Goal: Check status: Check status

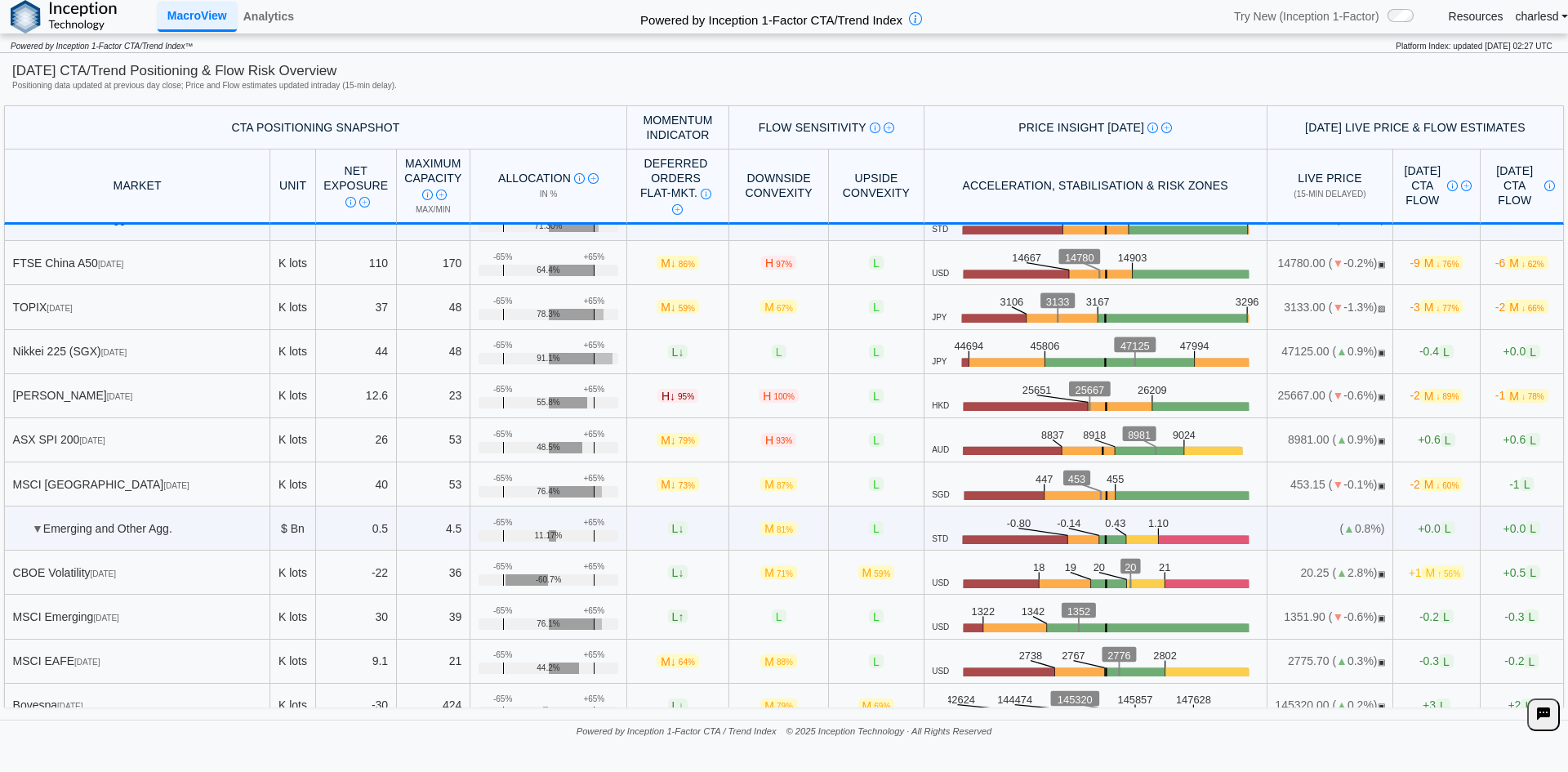
scroll to position [4029, 0]
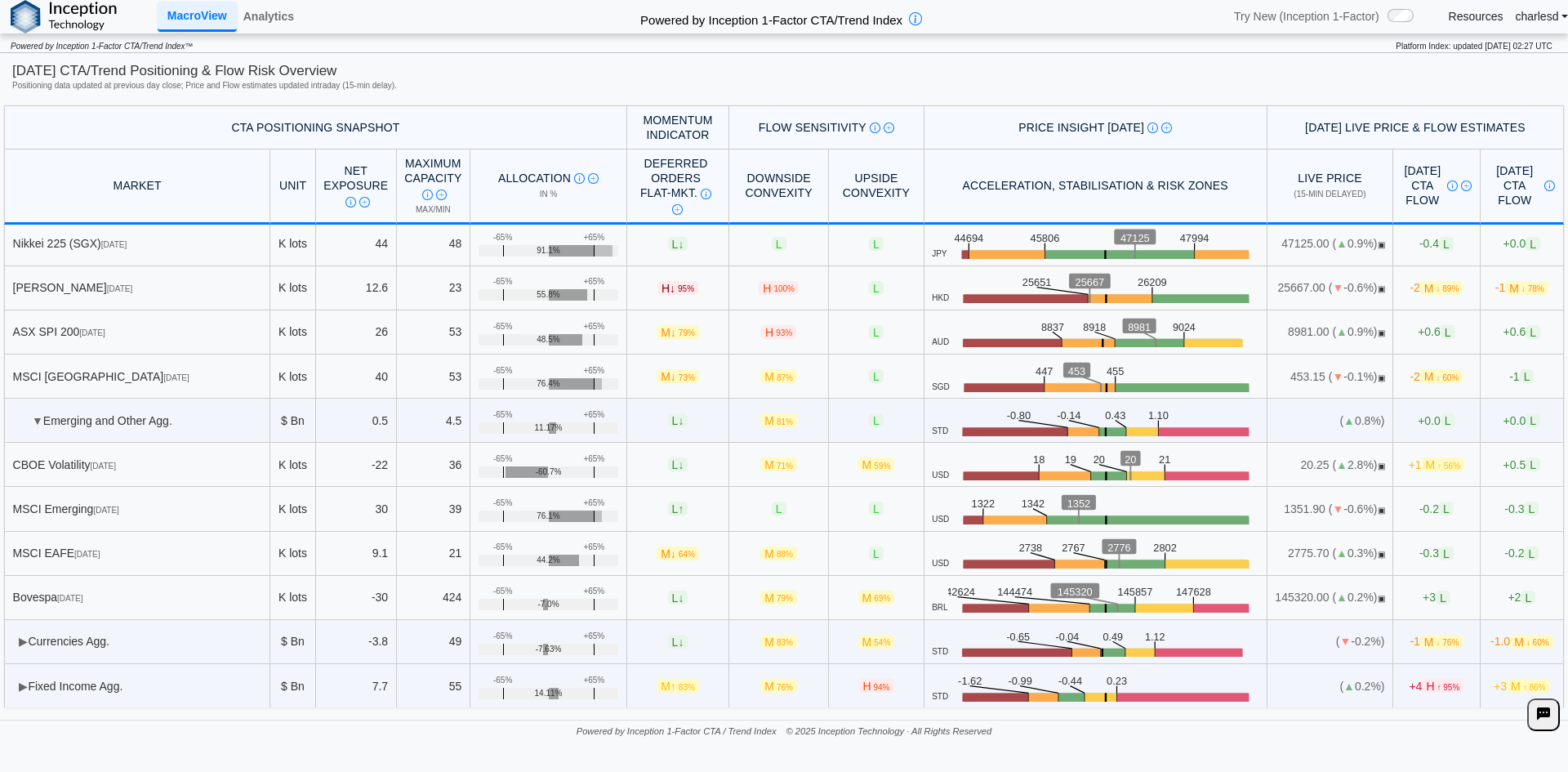
click at [19, 696] on td "▶ Fixed Income Agg." at bounding box center [137, 686] width 266 height 44
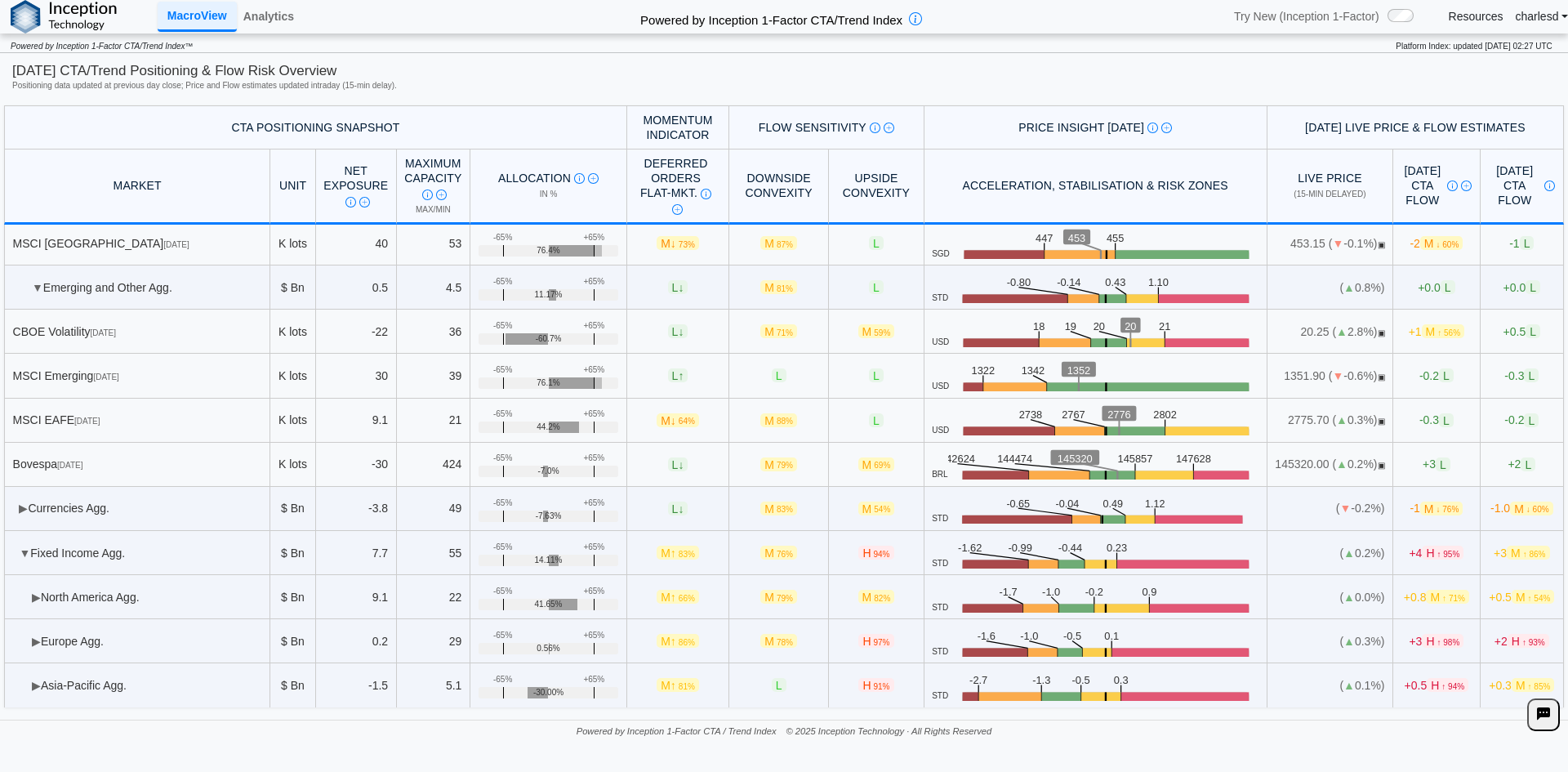
click at [43, 606] on td "▶ [GEOGRAPHIC_DATA] Agg." at bounding box center [137, 597] width 266 height 44
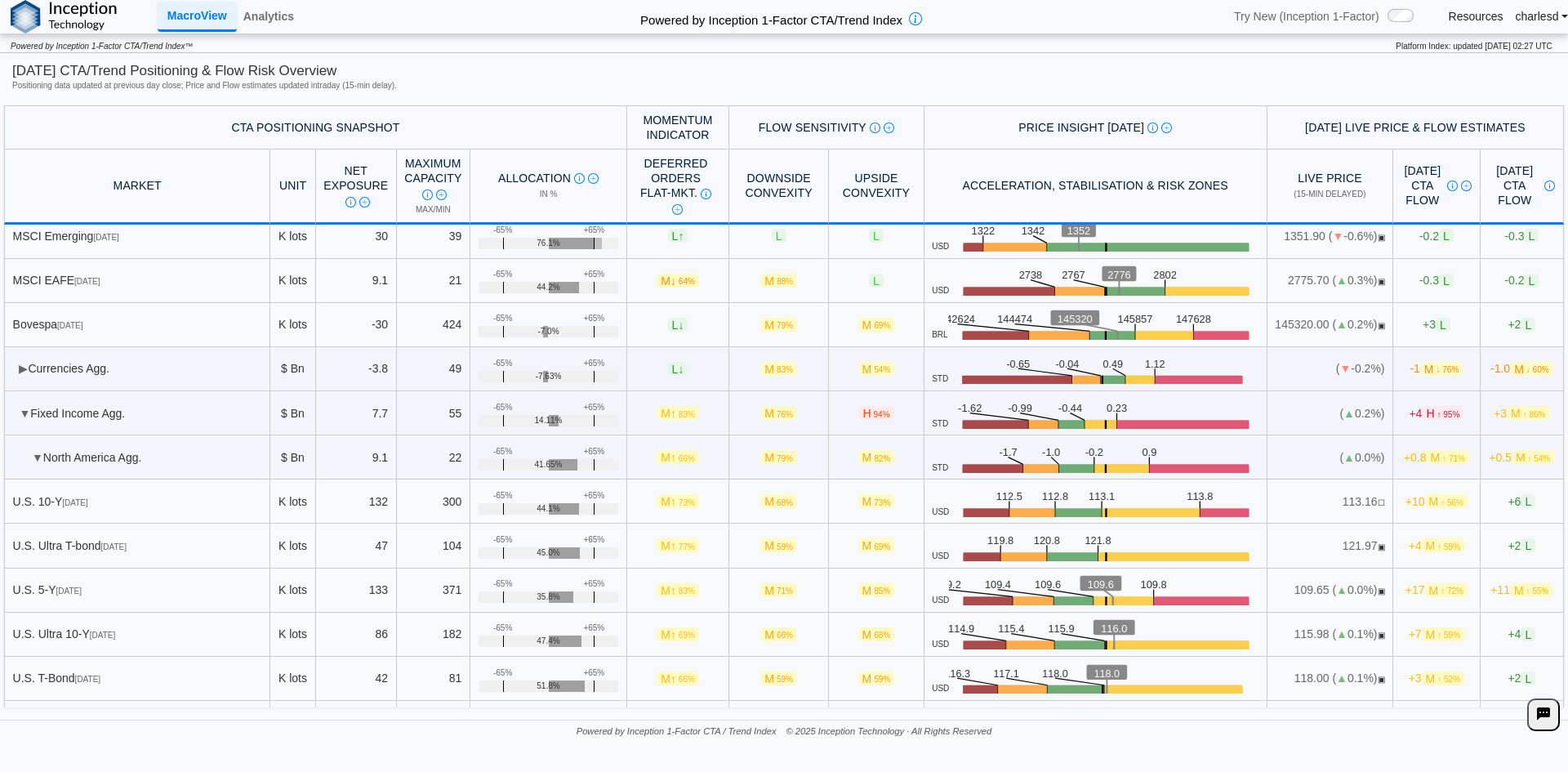
scroll to position [4325, 0]
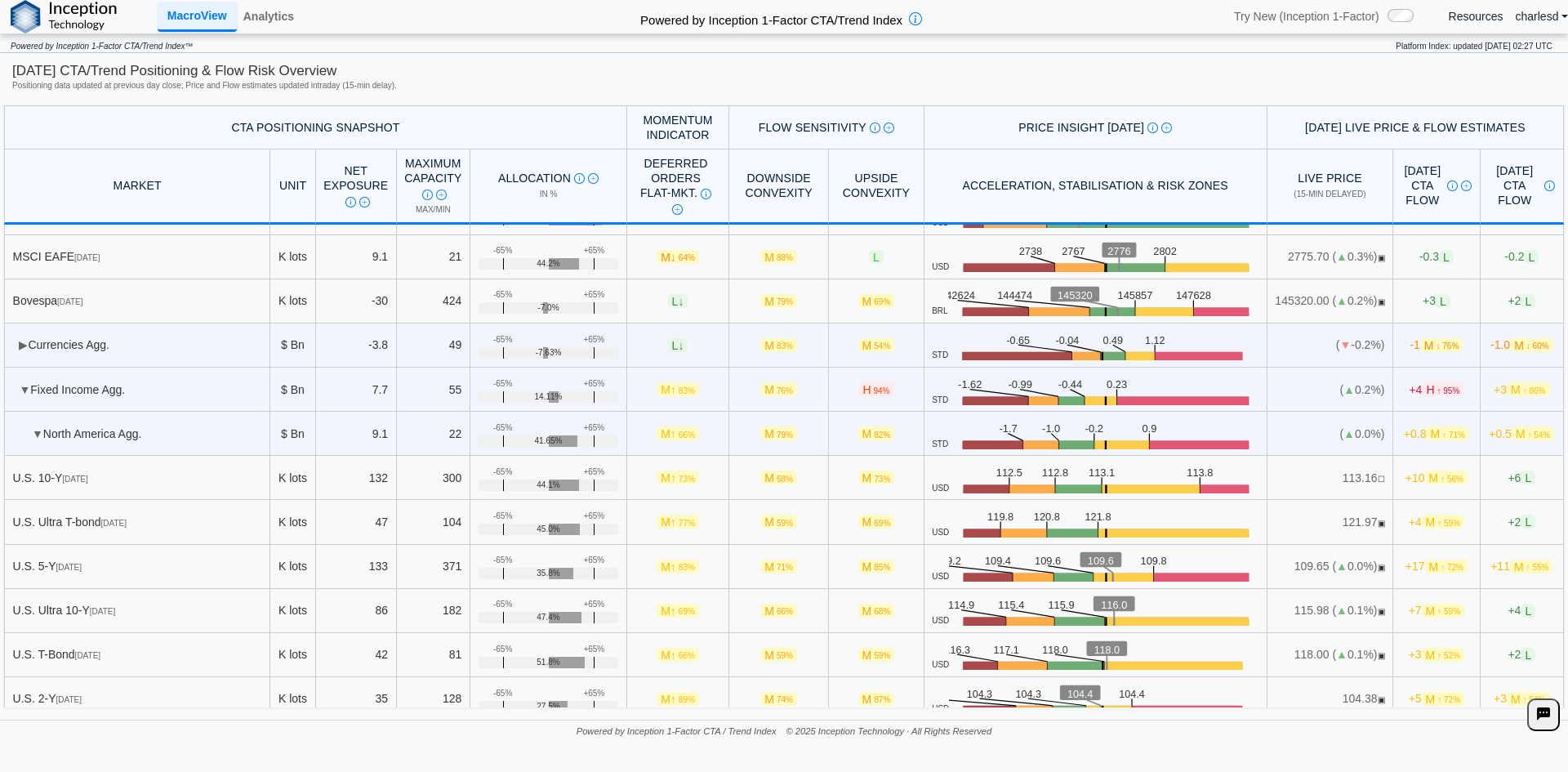
drag, startPoint x: 68, startPoint y: 476, endPoint x: 134, endPoint y: 475, distance: 66.0
click at [134, 475] on div "U.S. 10-Y [DATE]" at bounding box center [137, 478] width 249 height 14
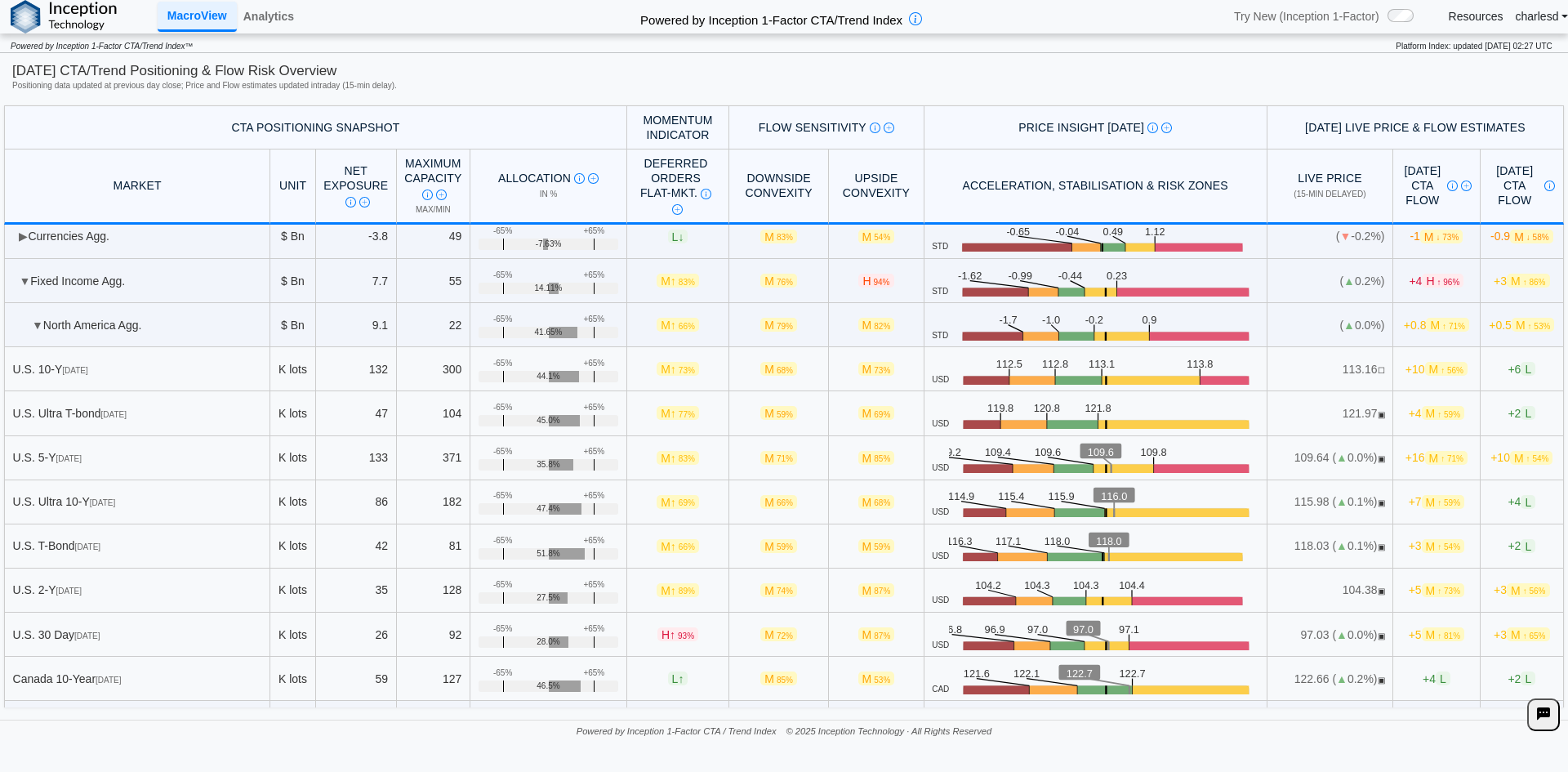
scroll to position [4516, 0]
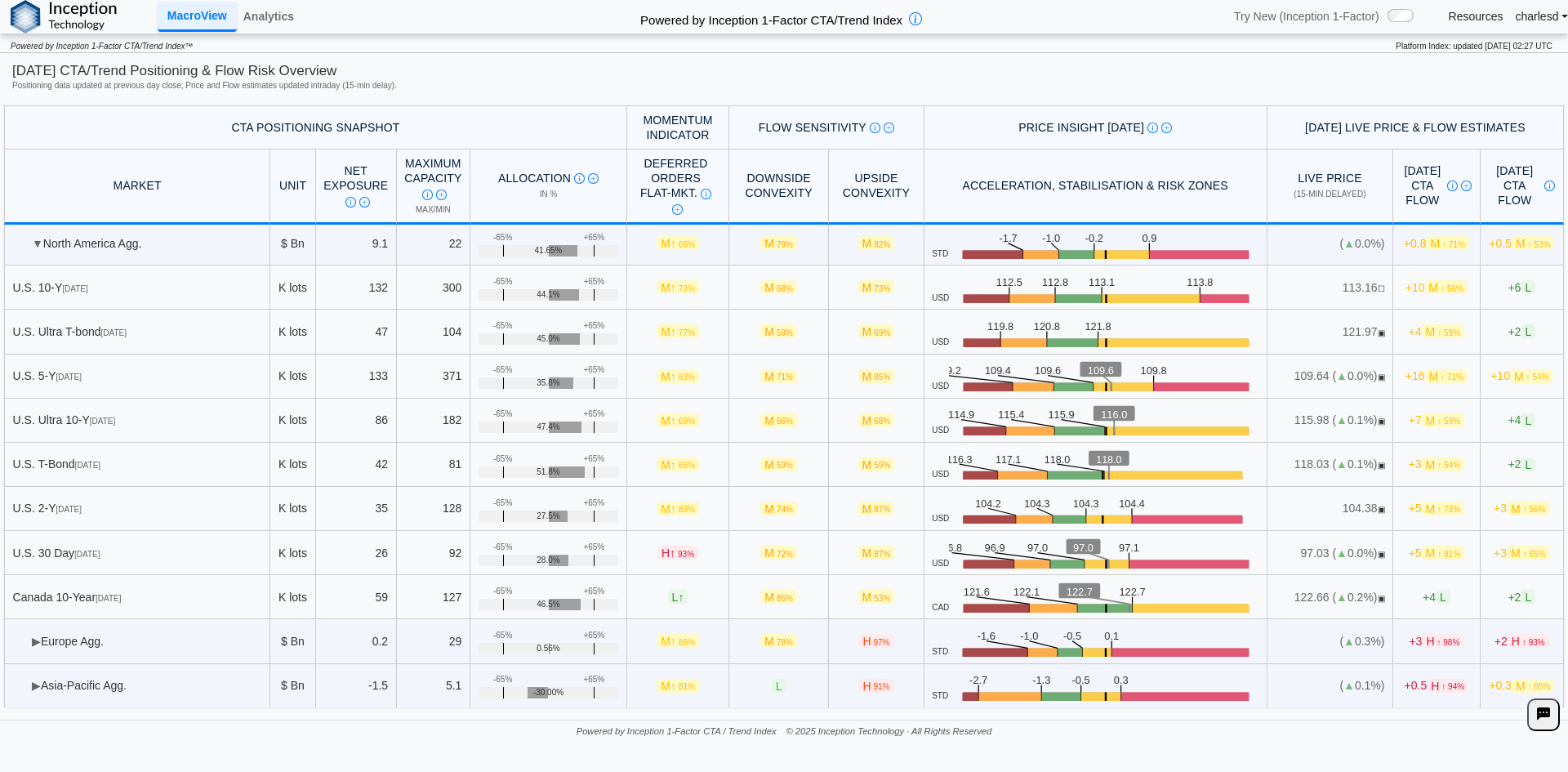
click at [32, 645] on span "▶" at bounding box center [36, 641] width 9 height 13
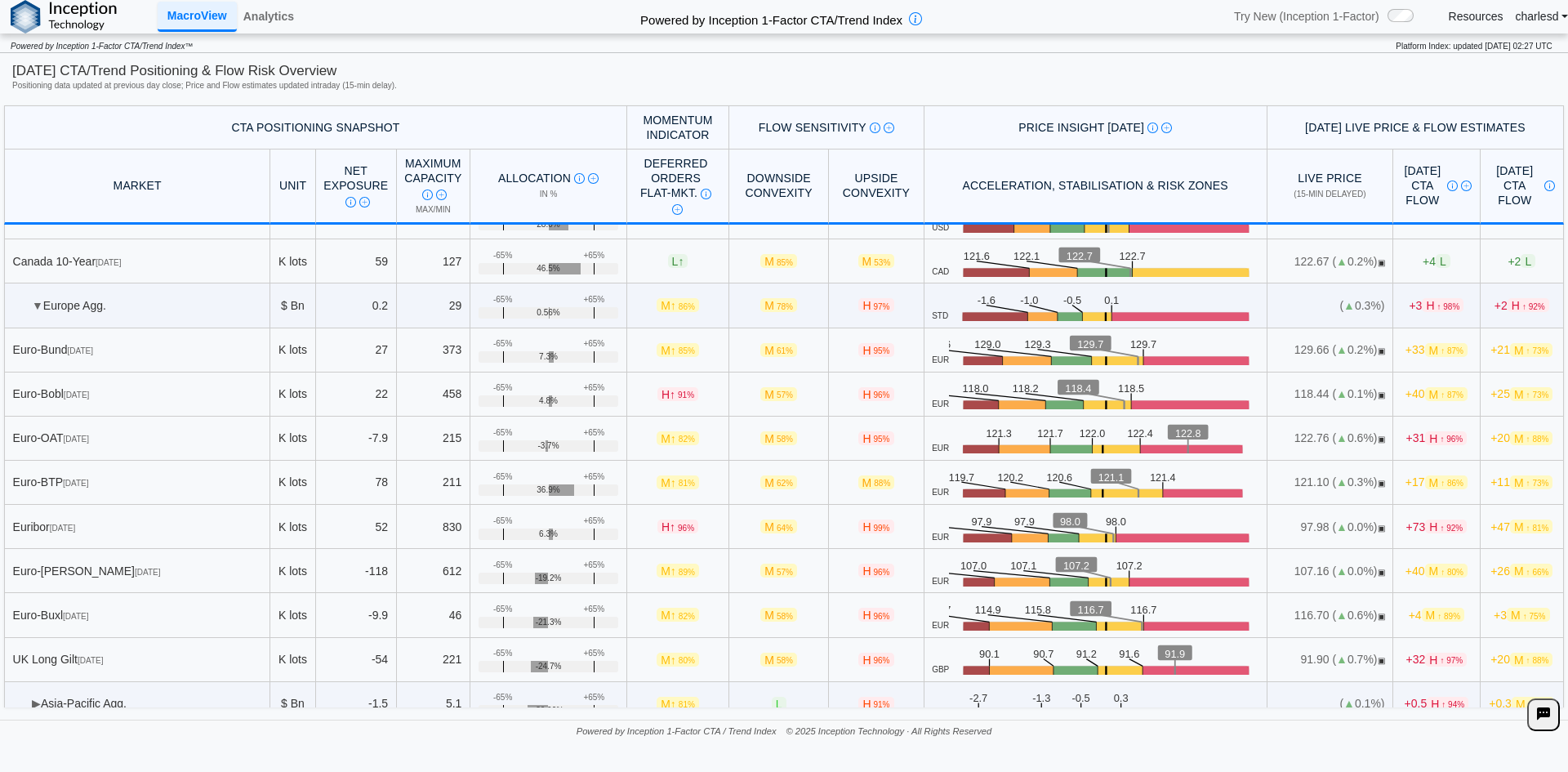
scroll to position [4870, 0]
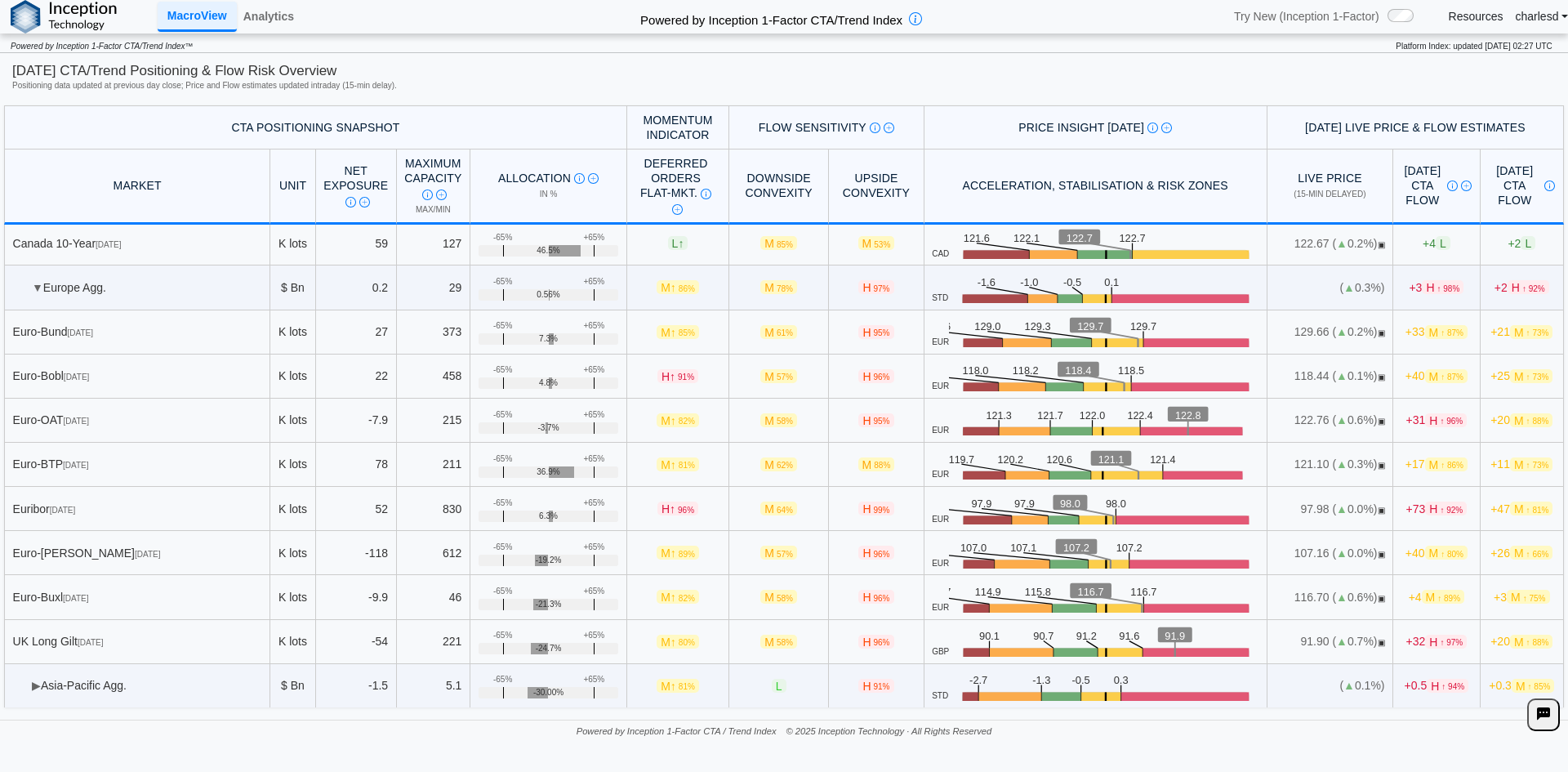
click at [38, 682] on span "▶" at bounding box center [36, 685] width 9 height 13
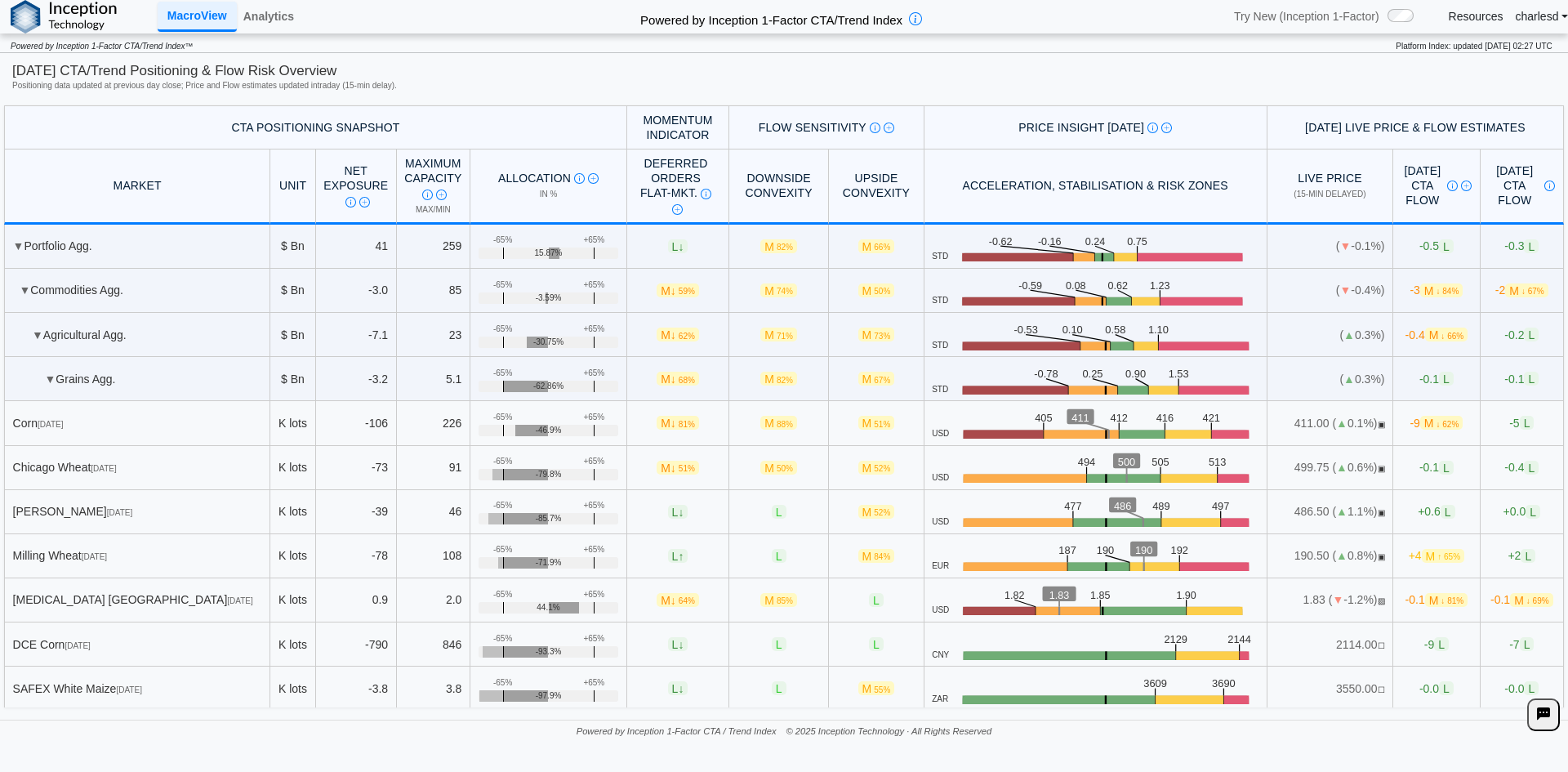
scroll to position [3531, 0]
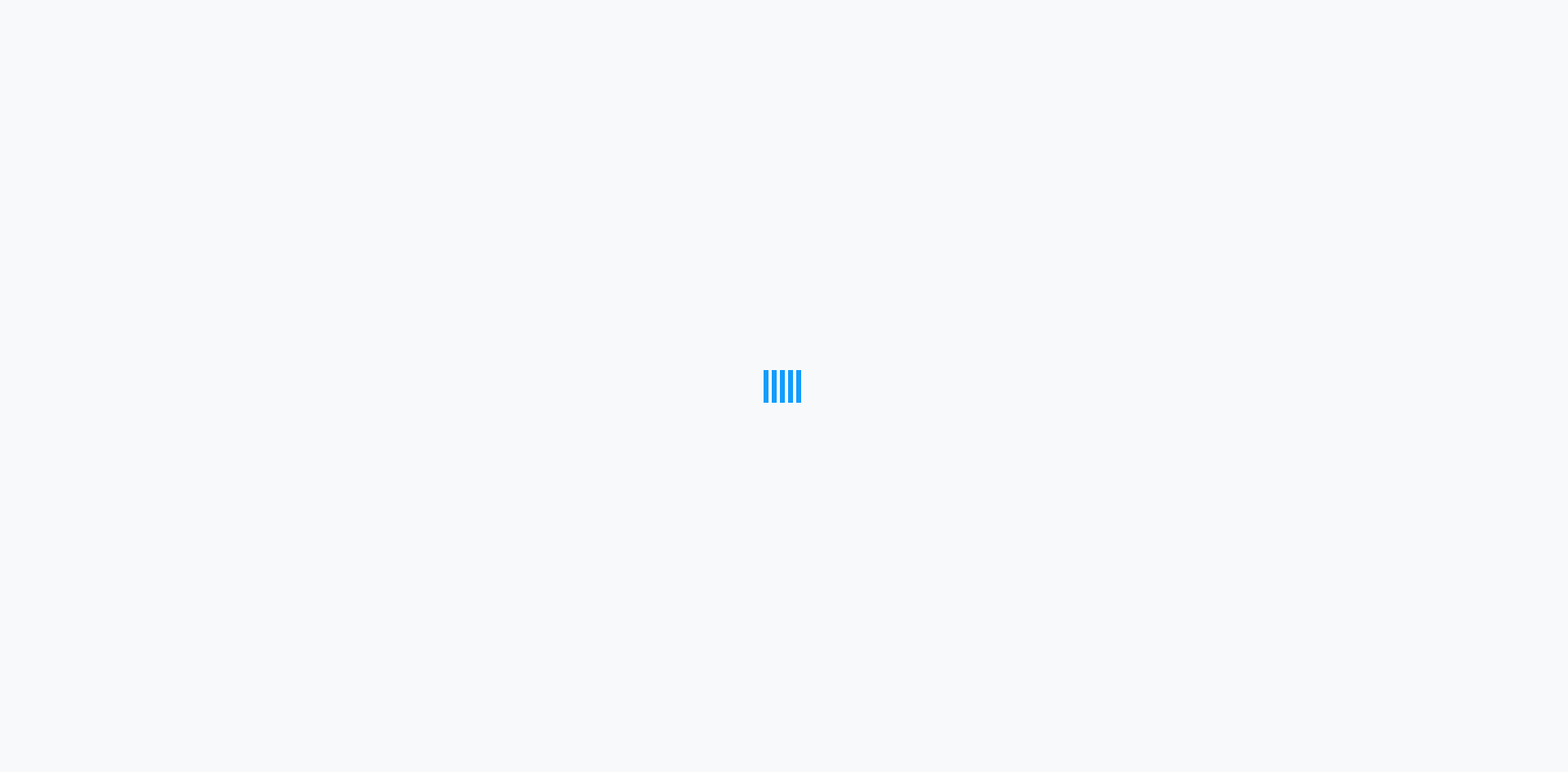
click at [515, 331] on div at bounding box center [784, 386] width 1568 height 772
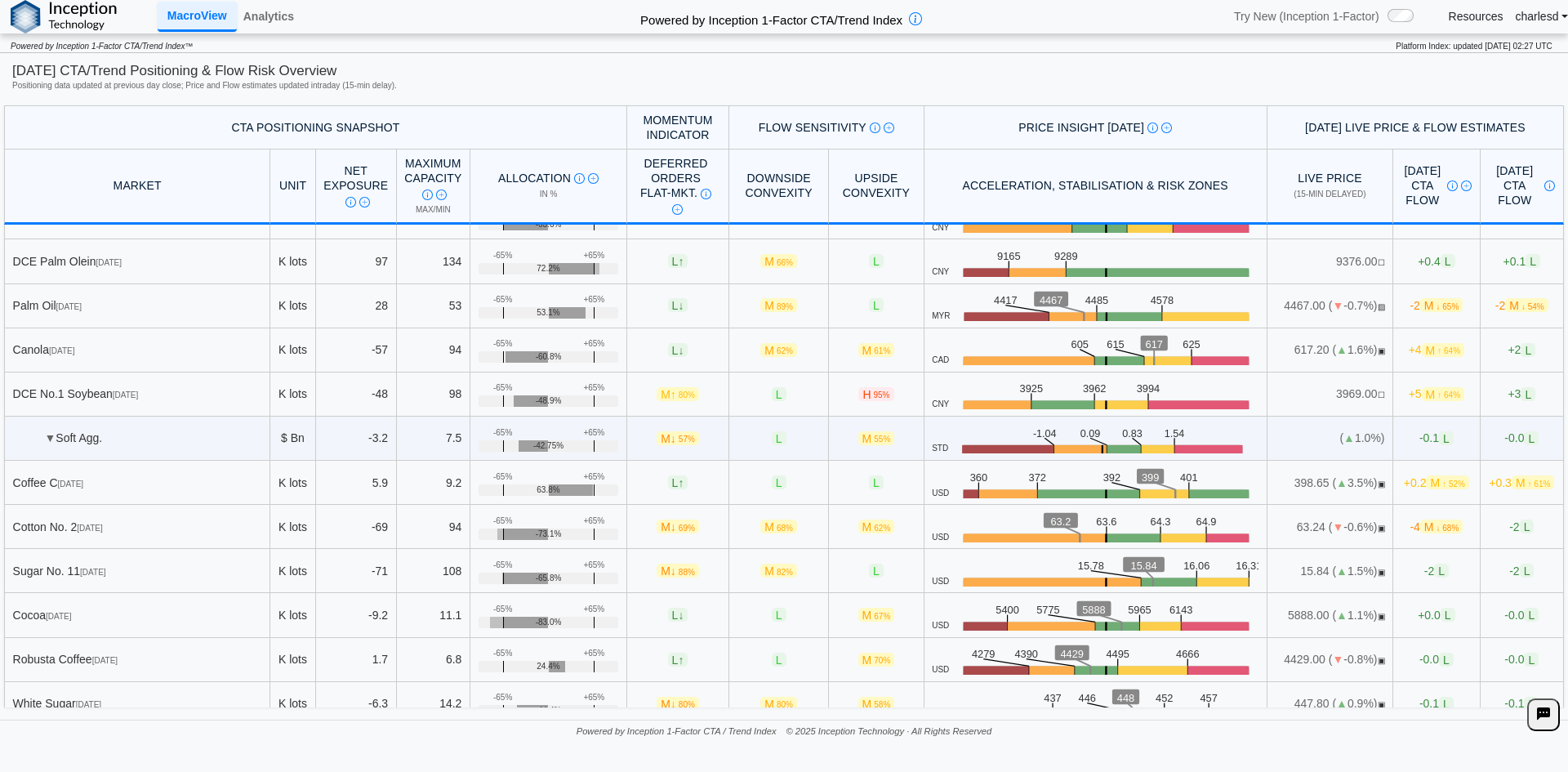
scroll to position [817, 0]
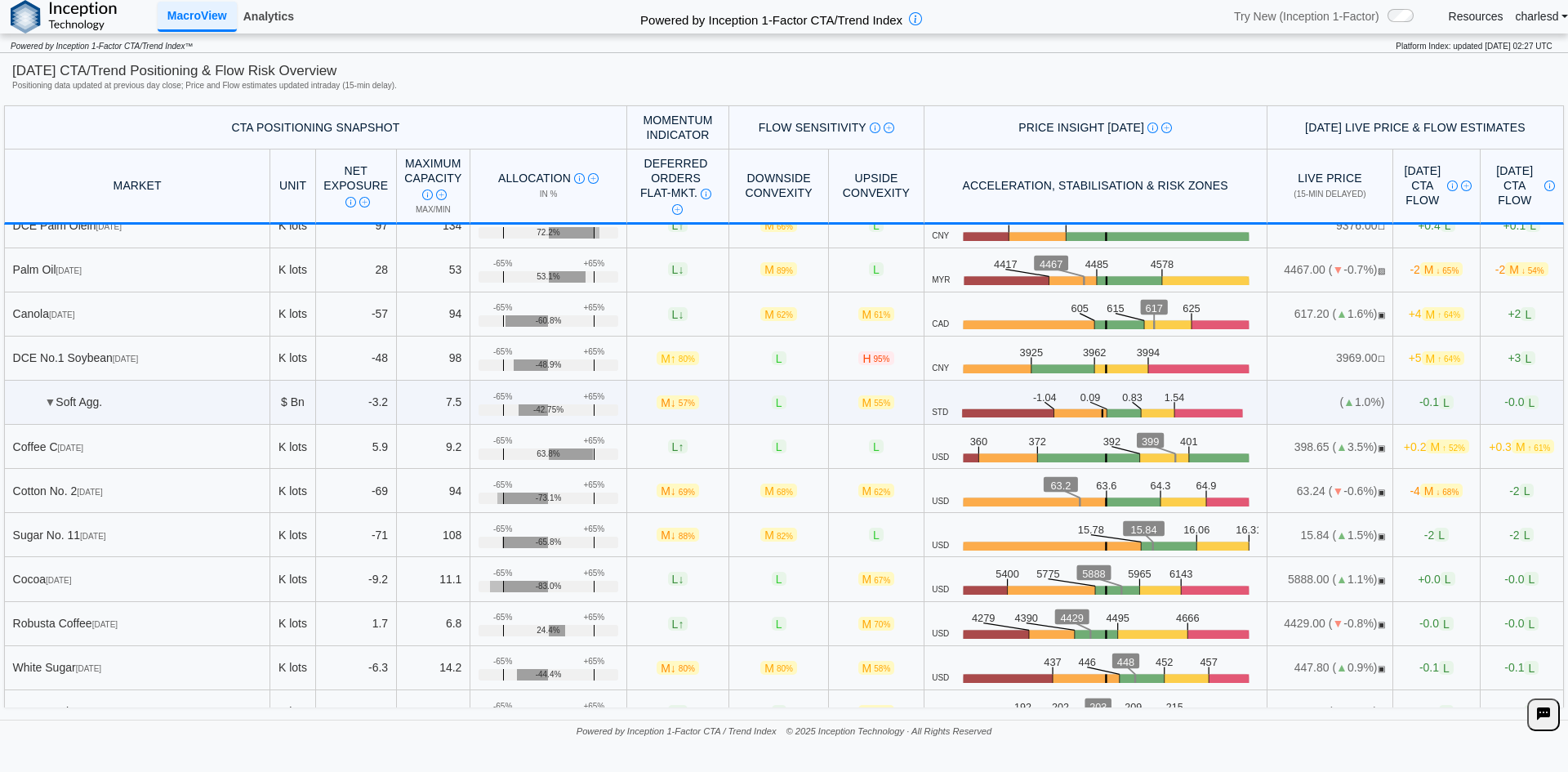
click at [268, 20] on link "Analytics" at bounding box center [268, 16] width 64 height 28
